Goal: Find specific page/section: Find specific page/section

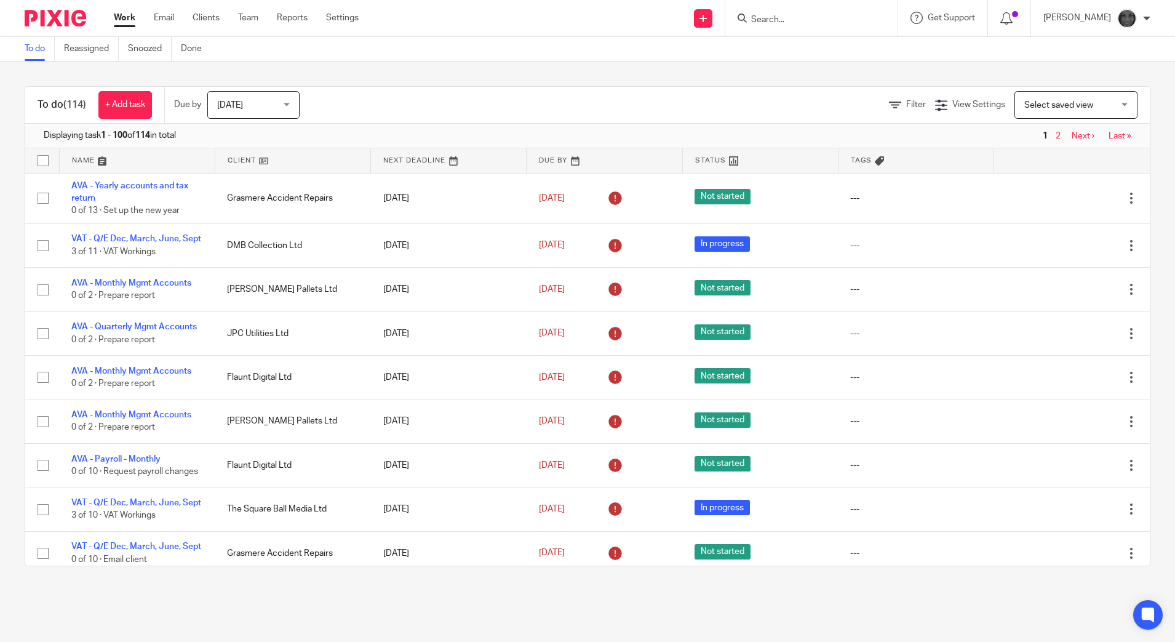
click at [789, 12] on form at bounding box center [815, 17] width 131 height 15
click at [794, 22] on input "Search" at bounding box center [805, 20] width 111 height 11
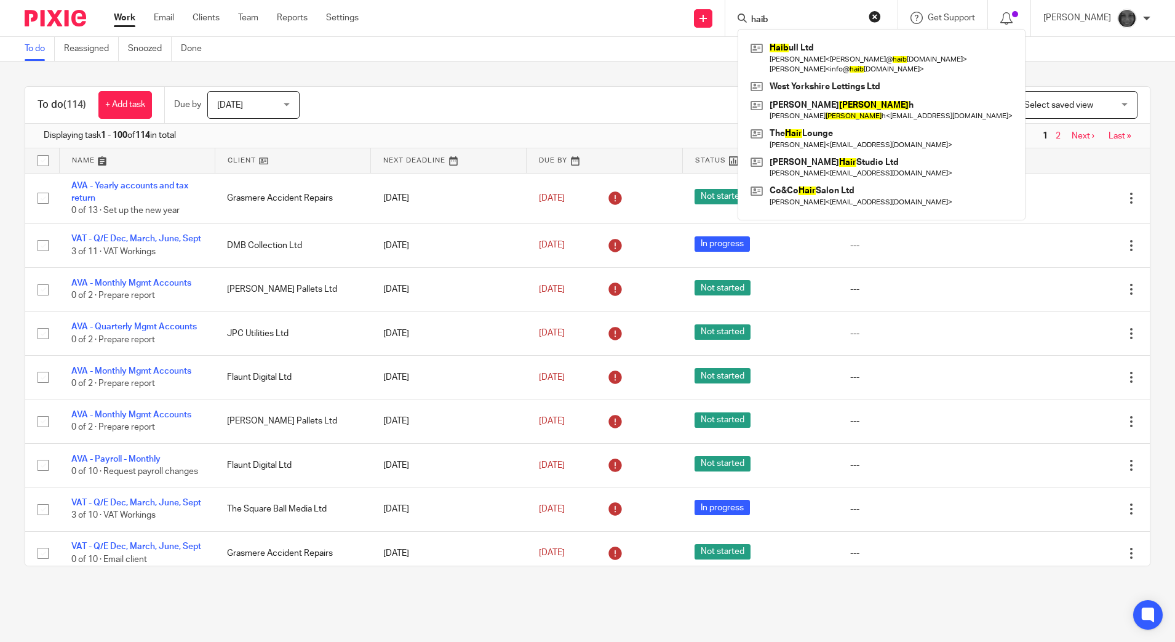
type input "haib"
click button "submit" at bounding box center [0, 0] width 0 height 0
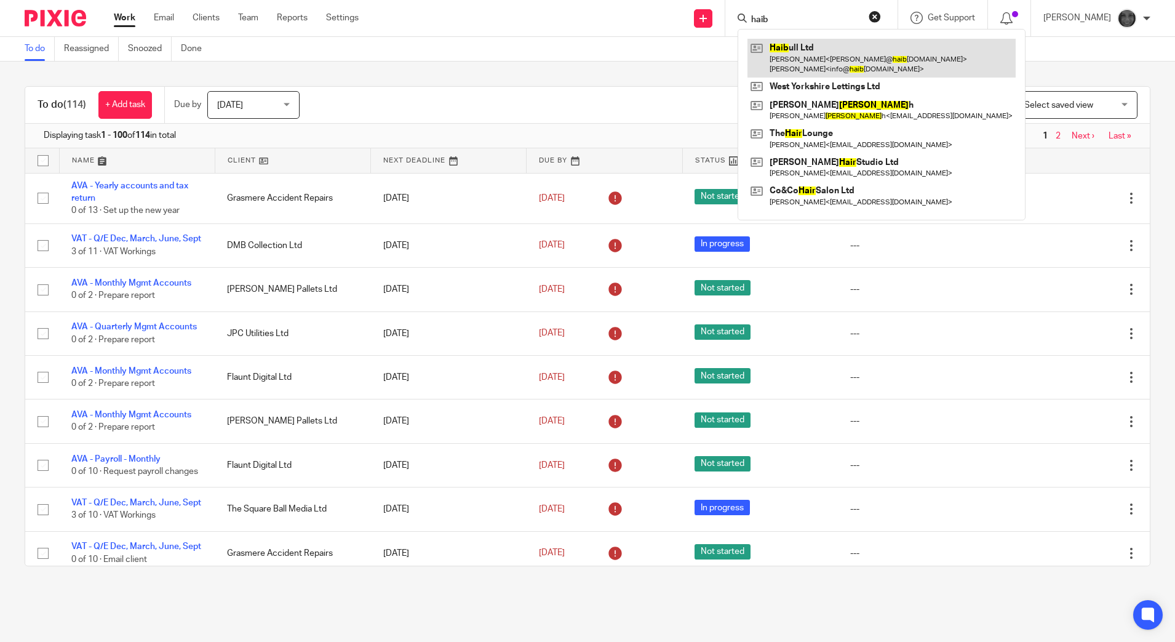
click at [816, 48] on link at bounding box center [881, 58] width 268 height 38
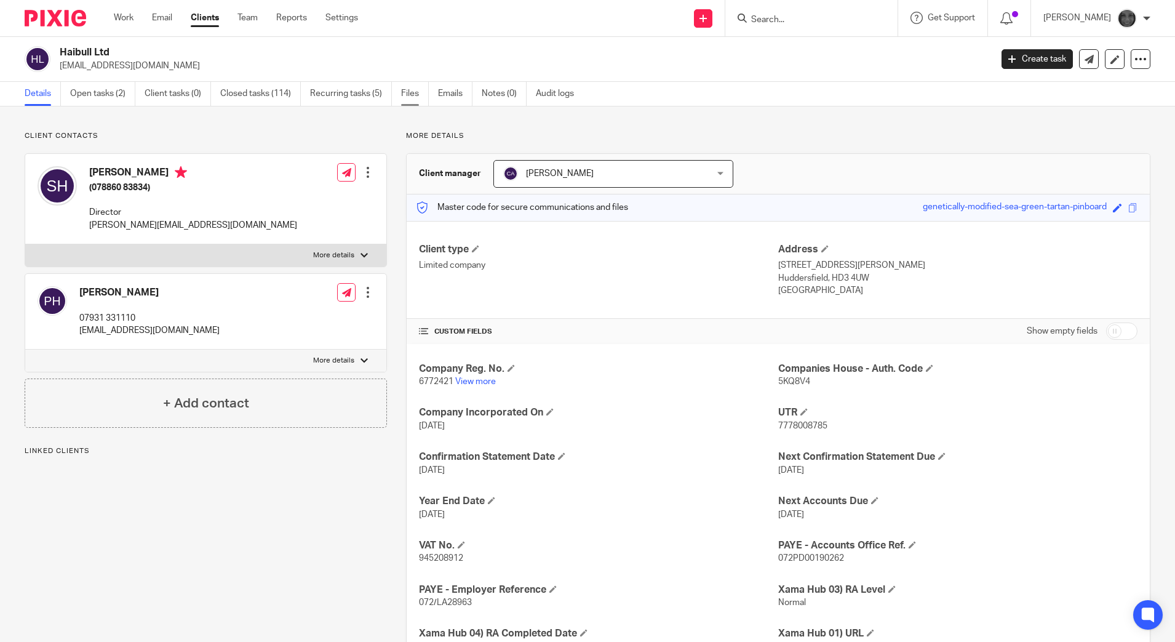
click at [410, 92] on link "Files" at bounding box center [415, 94] width 28 height 24
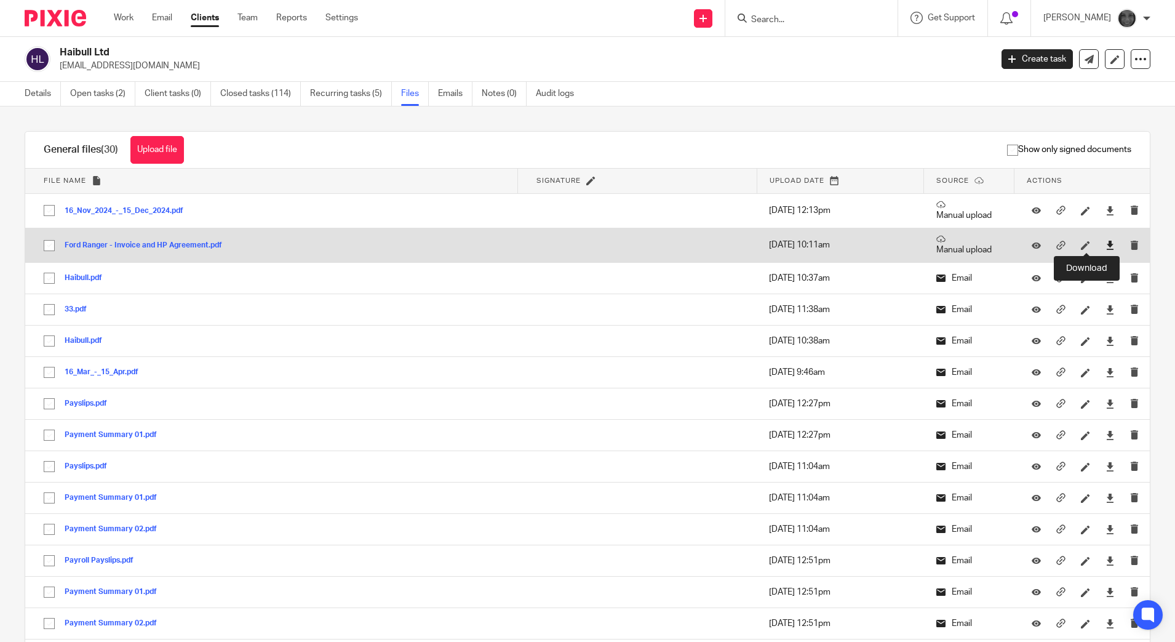
click at [1106, 246] on icon at bounding box center [1110, 245] width 9 height 9
